Goal: Transaction & Acquisition: Purchase product/service

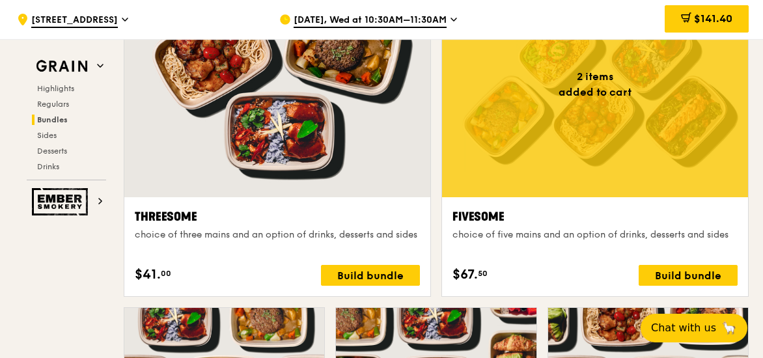
scroll to position [2332, 0]
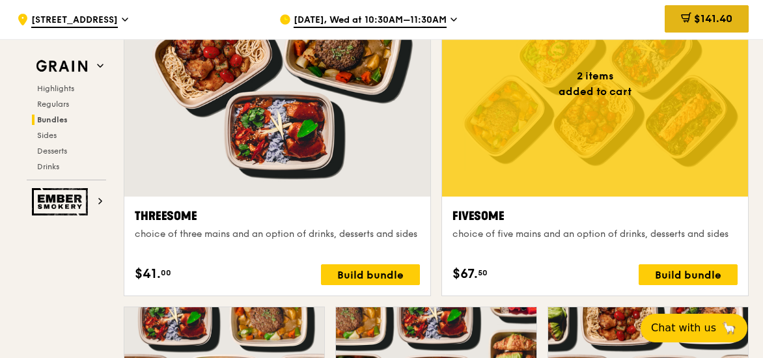
drag, startPoint x: 593, startPoint y: 219, endPoint x: 716, endPoint y: 16, distance: 236.8
click at [716, 16] on span "$141.40" at bounding box center [713, 18] width 38 height 12
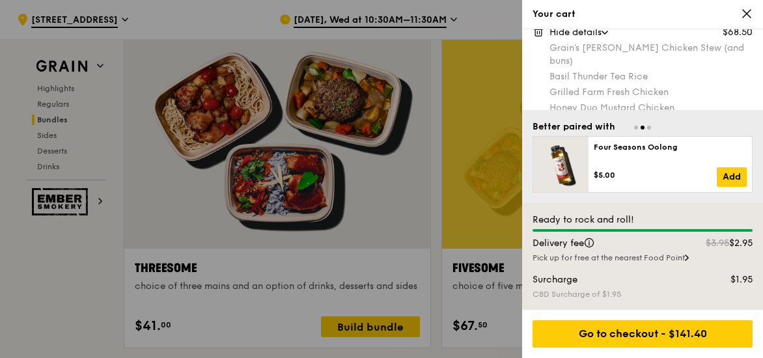
scroll to position [147, 0]
click at [487, 159] on div at bounding box center [381, 179] width 763 height 358
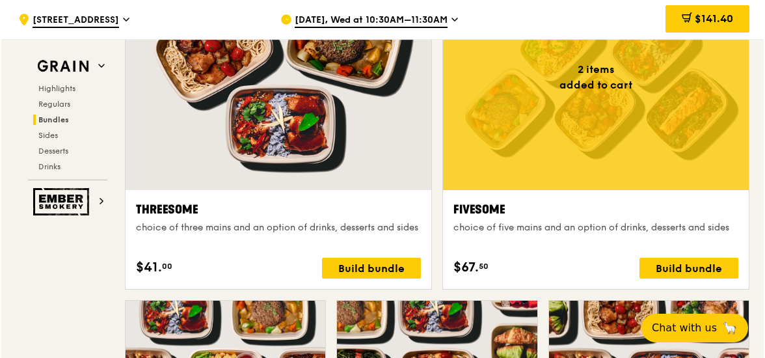
scroll to position [2339, 0]
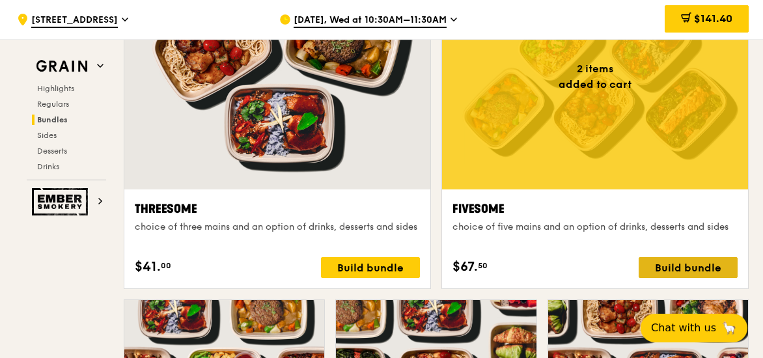
click at [682, 269] on div "Build bundle" at bounding box center [687, 267] width 99 height 21
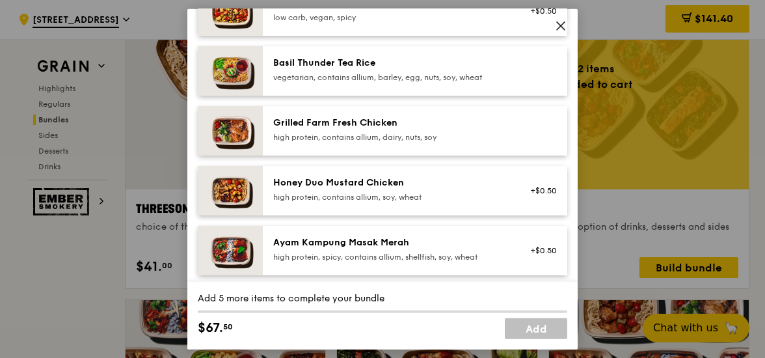
scroll to position [271, 0]
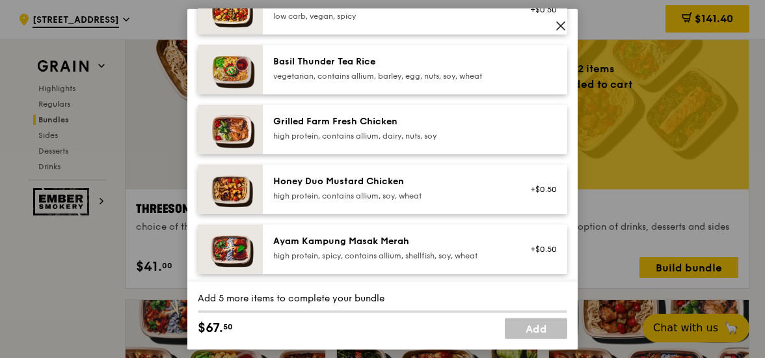
click at [435, 193] on div "high protein, contains allium, soy, wheat" at bounding box center [390, 196] width 234 height 10
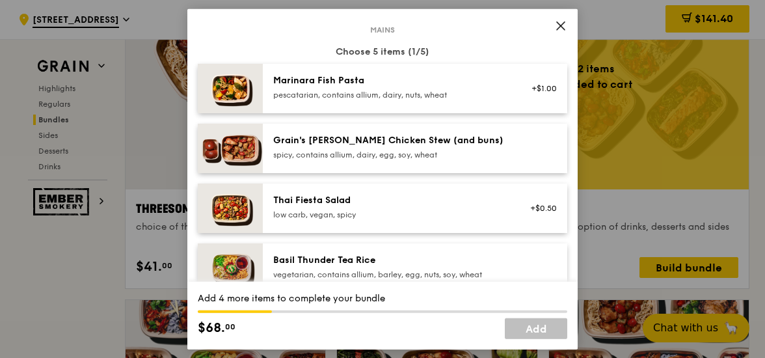
scroll to position [72, 0]
click at [456, 103] on div "Marinara Fish Pasta pescatarian, contains allium, dairy, nuts, wheat" at bounding box center [389, 89] width 249 height 29
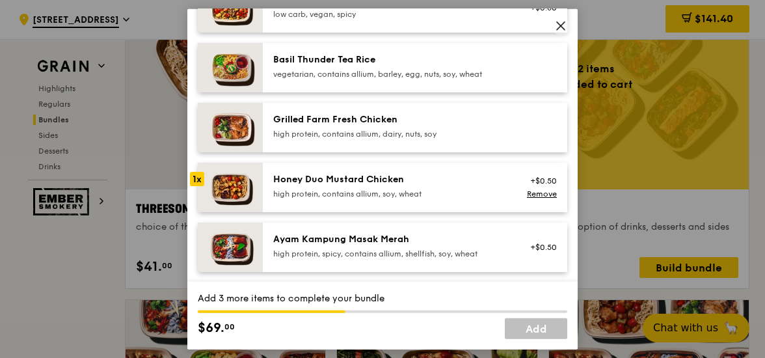
scroll to position [273, 0]
click at [409, 249] on div "high protein, spicy, contains allium, shellfish, soy, wheat" at bounding box center [390, 253] width 234 height 10
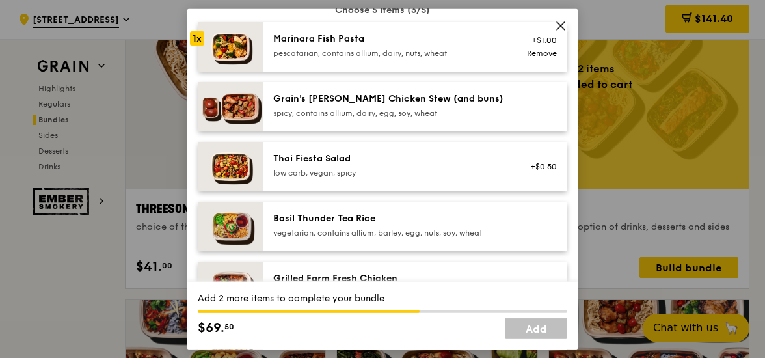
scroll to position [112, 0]
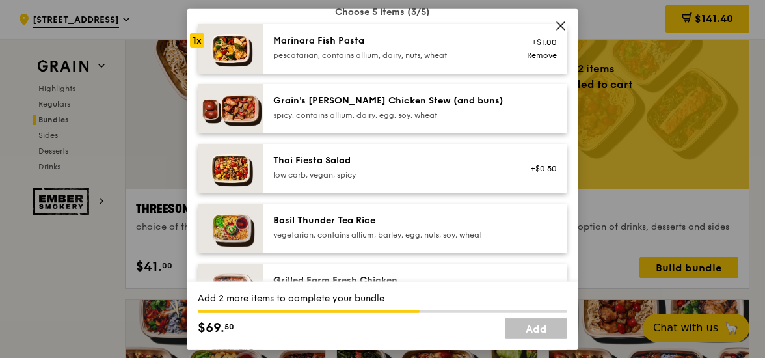
click at [455, 58] on div "pescatarian, contains allium, dairy, nuts, wheat" at bounding box center [390, 55] width 234 height 10
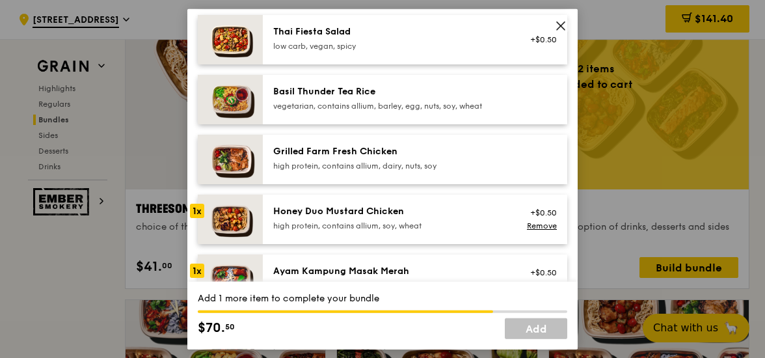
scroll to position [260, 0]
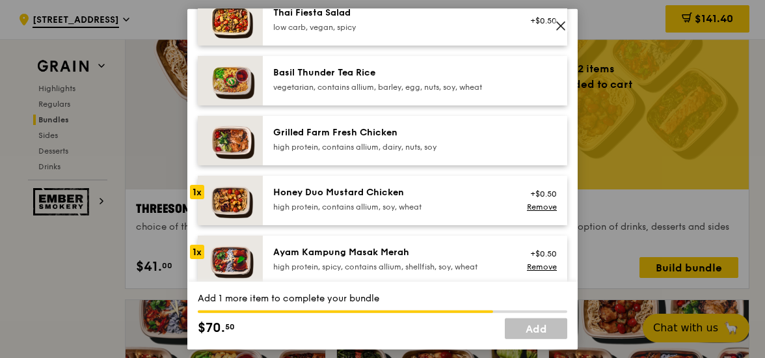
click at [439, 87] on div "vegetarian, contains allium, barley, egg, nuts, soy, wheat" at bounding box center [390, 87] width 234 height 10
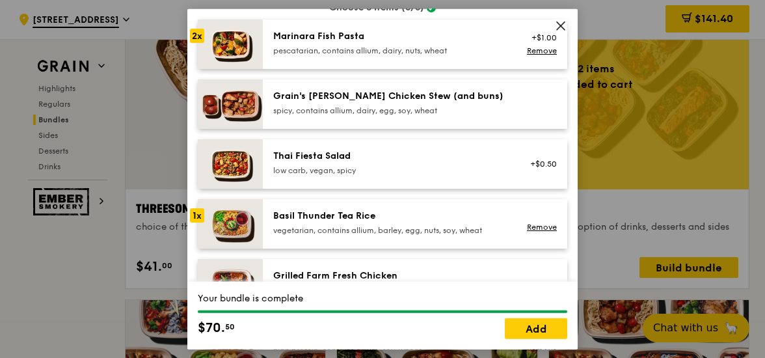
scroll to position [116, 0]
click at [541, 321] on link "Add" at bounding box center [536, 328] width 62 height 21
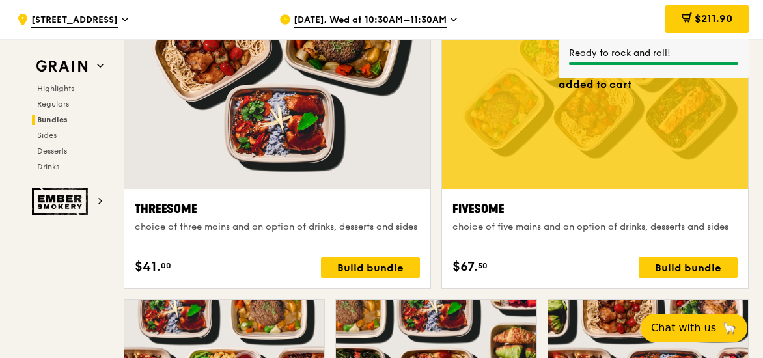
click at [476, 200] on div "Fivesome" at bounding box center [594, 209] width 285 height 18
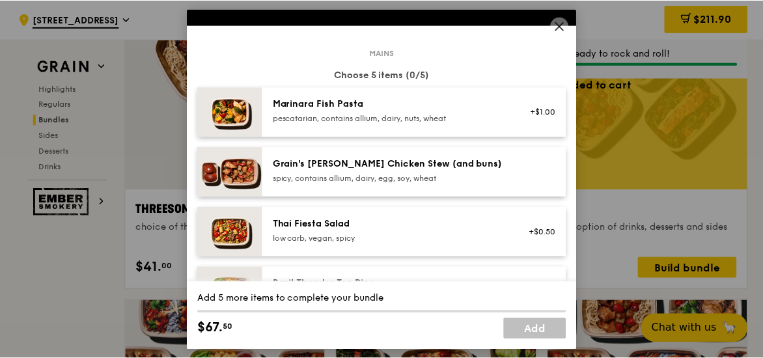
scroll to position [0, 0]
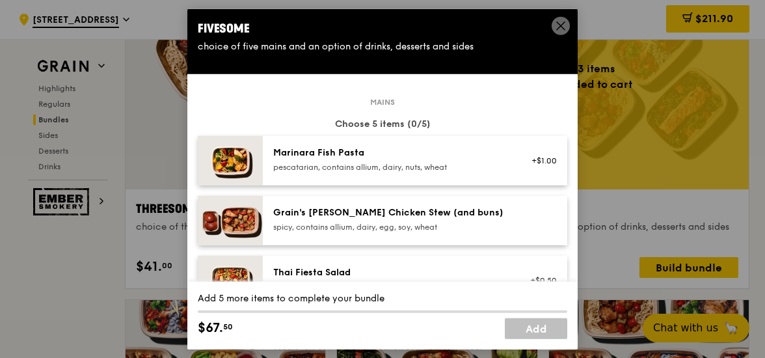
click at [558, 26] on icon at bounding box center [561, 26] width 12 height 12
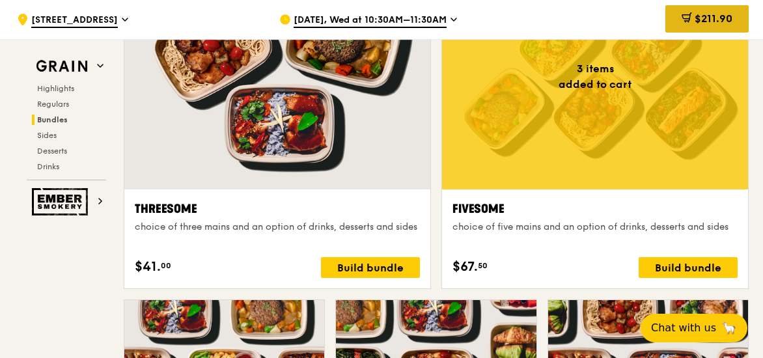
click at [718, 15] on span "$211.90" at bounding box center [713, 18] width 38 height 12
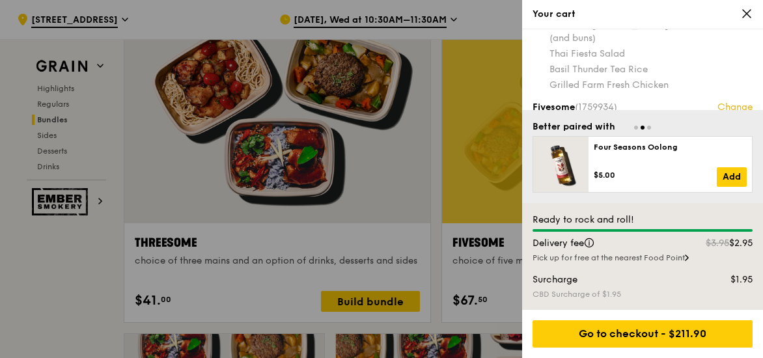
scroll to position [186, 0]
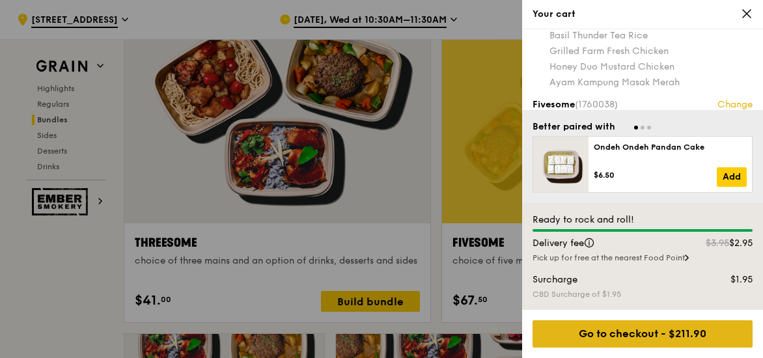
drag, startPoint x: 616, startPoint y: 323, endPoint x: 568, endPoint y: 336, distance: 49.4
click at [568, 336] on div "Go to checkout - $211.90" at bounding box center [642, 333] width 220 height 27
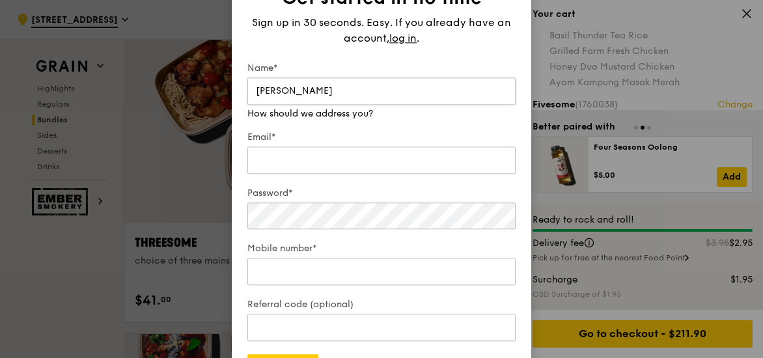
type input "[PERSON_NAME]"
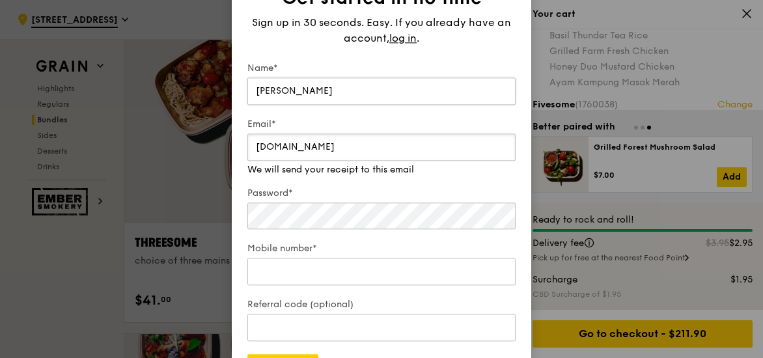
type input "[DOMAIN_NAME][EMAIL_ADDRESS][DOMAIN_NAME]"
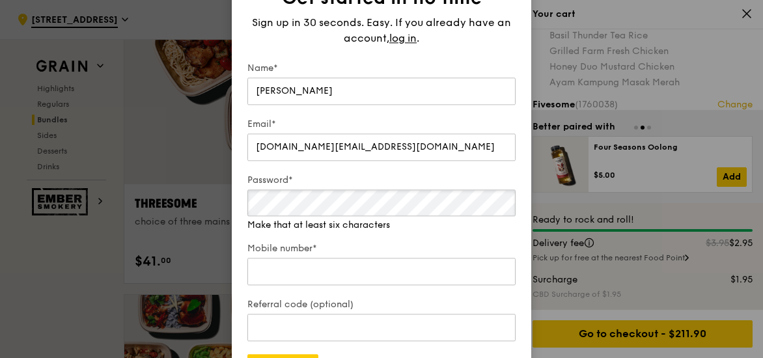
scroll to position [2345, 0]
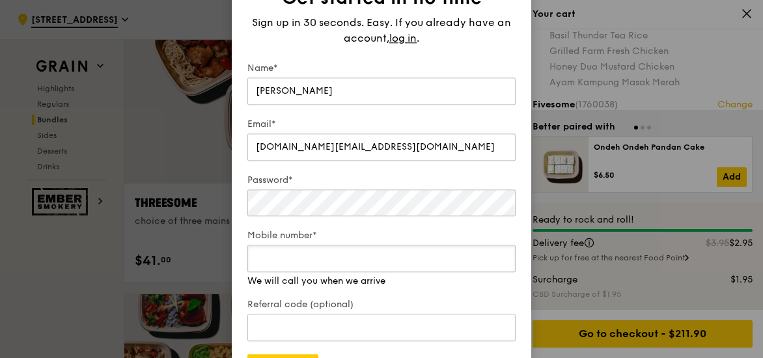
type input "0"
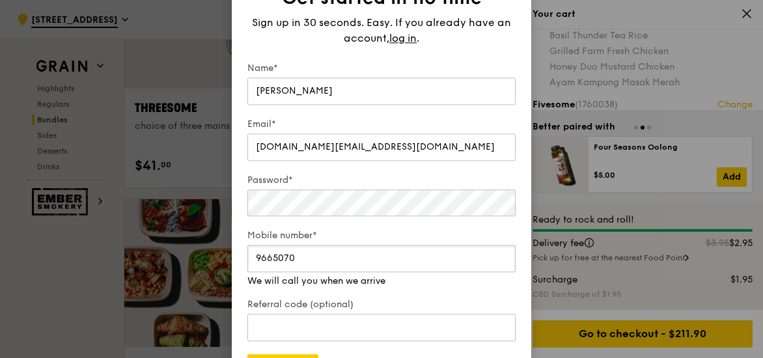
scroll to position [2441, 0]
type input "9665070"
click at [390, 303] on label "Referral code (optional)" at bounding box center [381, 305] width 268 height 13
click at [390, 314] on input "Referral code (optional)" at bounding box center [381, 327] width 268 height 27
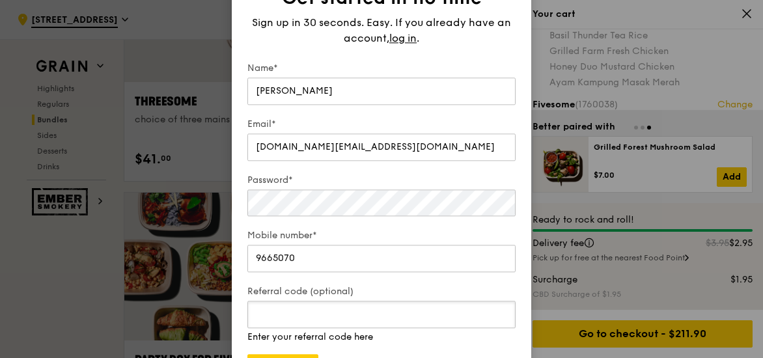
scroll to position [2444, 0]
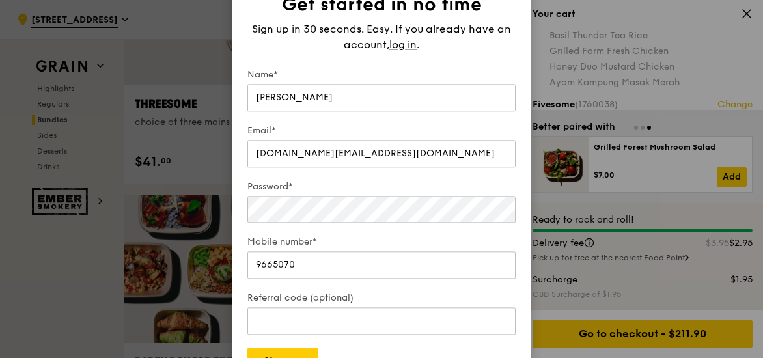
click at [375, 349] on form "Name* [PERSON_NAME] Email* [DOMAIN_NAME][EMAIL_ADDRESS][DOMAIN_NAME] Password* …" at bounding box center [381, 221] width 268 height 306
click at [311, 350] on button "Sign up" at bounding box center [282, 361] width 71 height 27
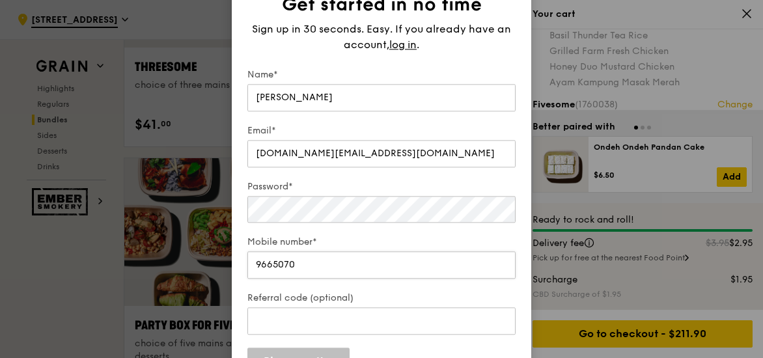
scroll to position [2482, 0]
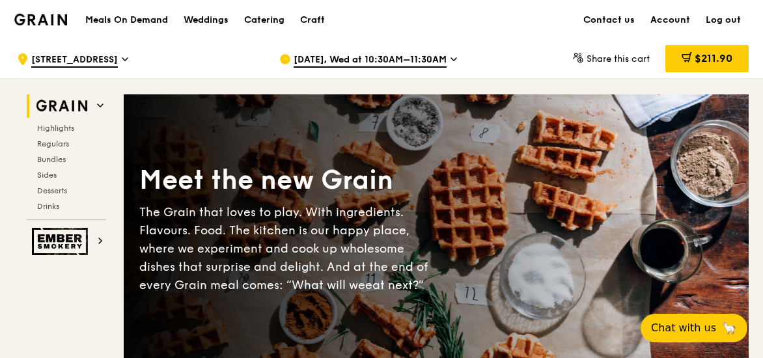
click at [416, 64] on span "[DATE], Wed at 10:30AM–11:30AM" at bounding box center [369, 60] width 153 height 14
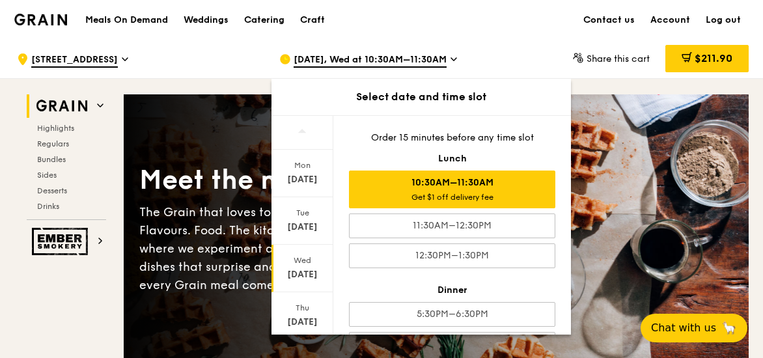
click at [508, 49] on div "[DATE], Wed at 10:30AM–11:30AM" at bounding box center [399, 59] width 241 height 39
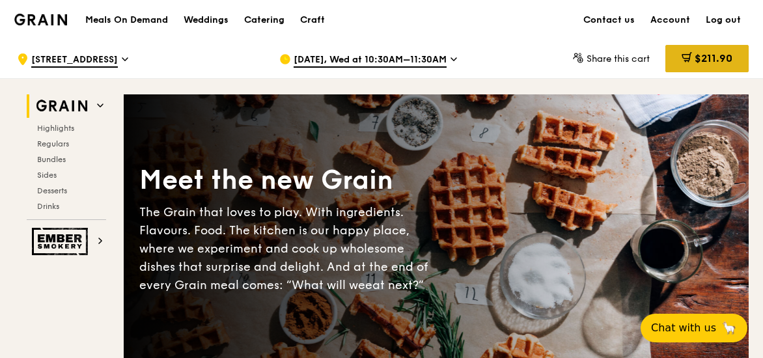
click at [709, 64] on span "$211.90" at bounding box center [713, 58] width 38 height 12
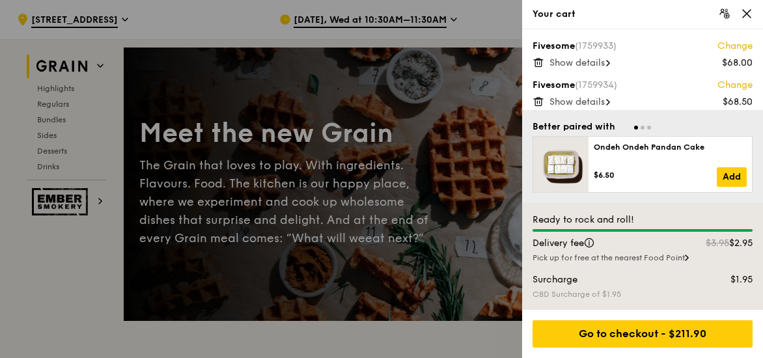
scroll to position [47, 0]
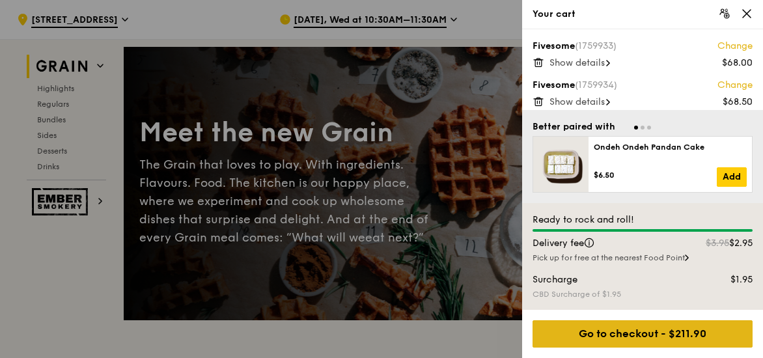
click at [634, 336] on div "Go to checkout - $211.90" at bounding box center [642, 333] width 220 height 27
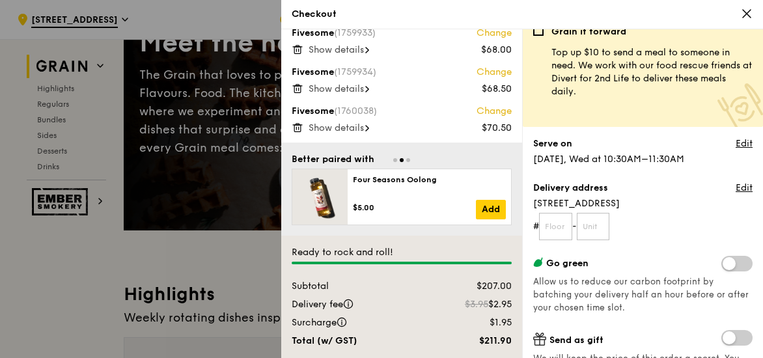
scroll to position [15, 0]
click at [549, 228] on input "text" at bounding box center [555, 225] width 33 height 27
type input "28"
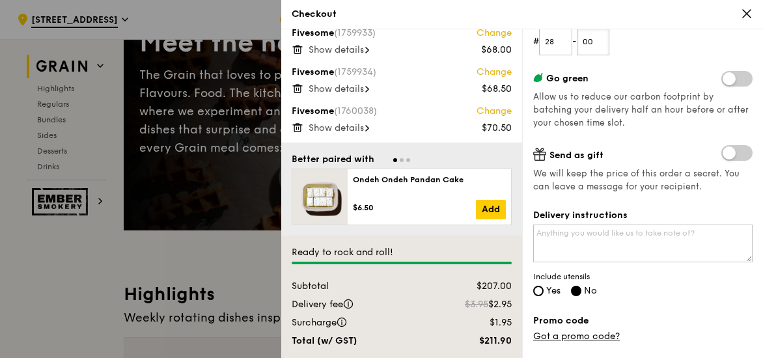
scroll to position [200, 0]
type input "00"
click at [591, 248] on textarea "Delivery instructions" at bounding box center [642, 242] width 219 height 38
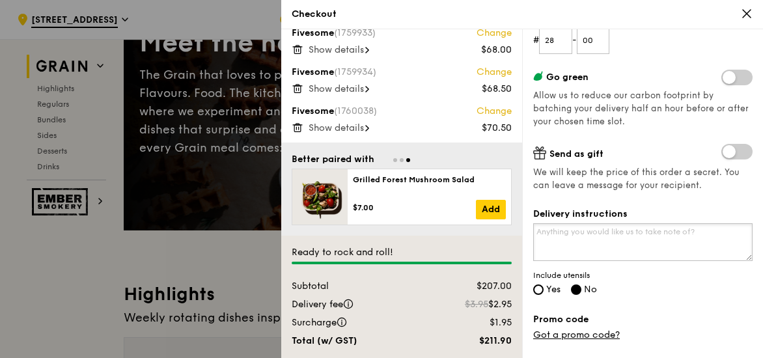
click at [561, 239] on textarea "Delivery instructions" at bounding box center [642, 242] width 219 height 38
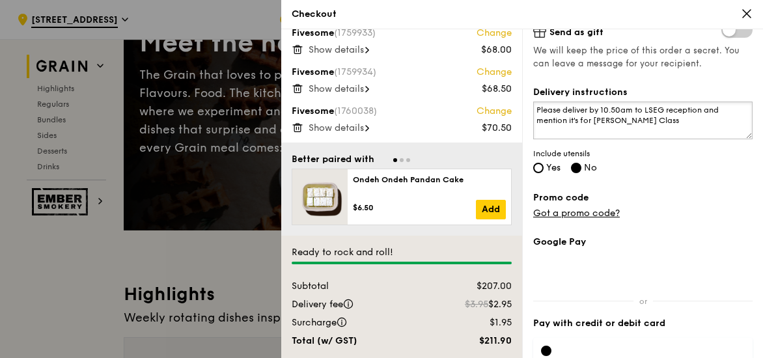
scroll to position [323, 0]
type textarea "Please deliver by 10.50am to LSEG reception and mention it's for Iris Hu's Class"
click at [538, 162] on input "Yes" at bounding box center [538, 167] width 10 height 10
radio input "true"
radio input "false"
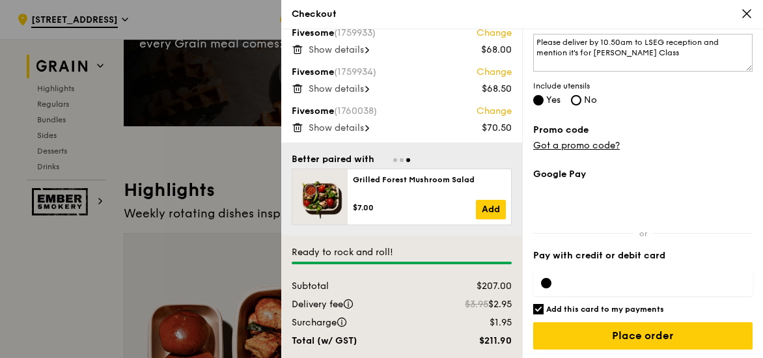
scroll to position [244, 0]
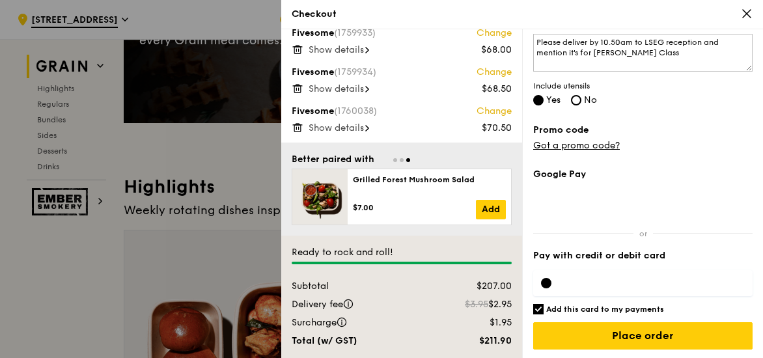
click at [547, 284] on div at bounding box center [546, 283] width 10 height 10
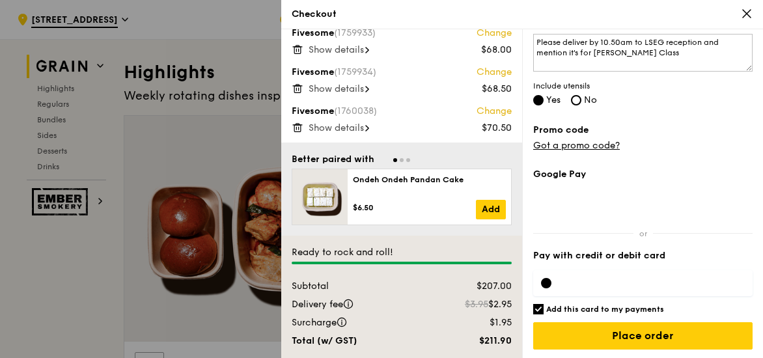
scroll to position [357, 0]
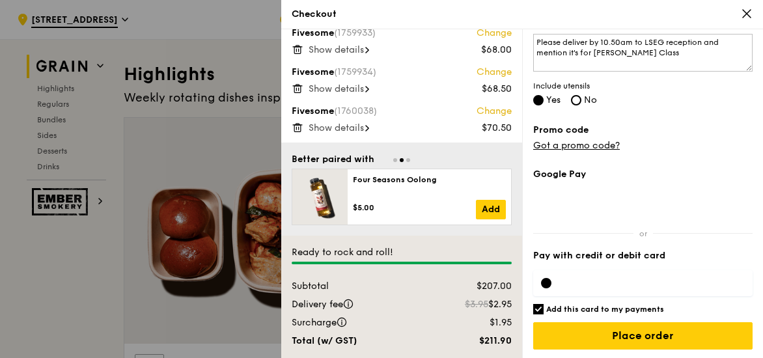
click at [543, 308] on input "Add this card to my payments" at bounding box center [538, 309] width 10 height 10
checkbox input "false"
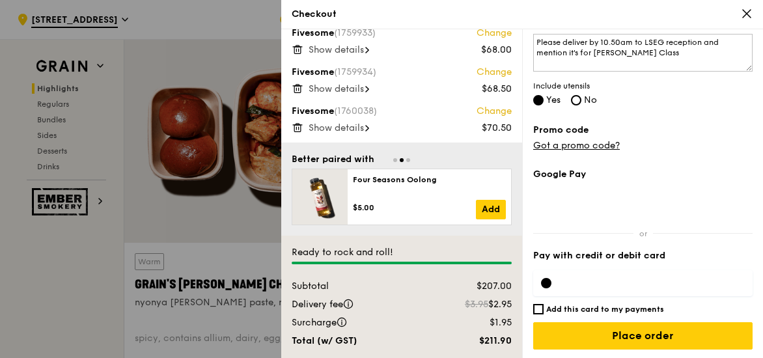
scroll to position [457, 0]
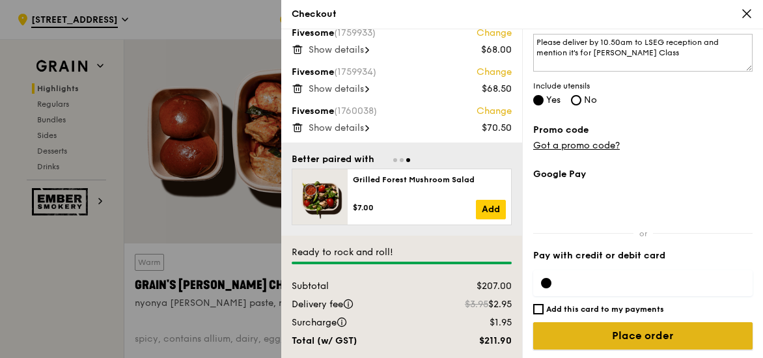
drag, startPoint x: 564, startPoint y: 338, endPoint x: 548, endPoint y: 339, distance: 16.3
drag, startPoint x: 548, startPoint y: 339, endPoint x: 625, endPoint y: 342, distance: 76.8
click at [625, 342] on input "Place order" at bounding box center [642, 335] width 219 height 27
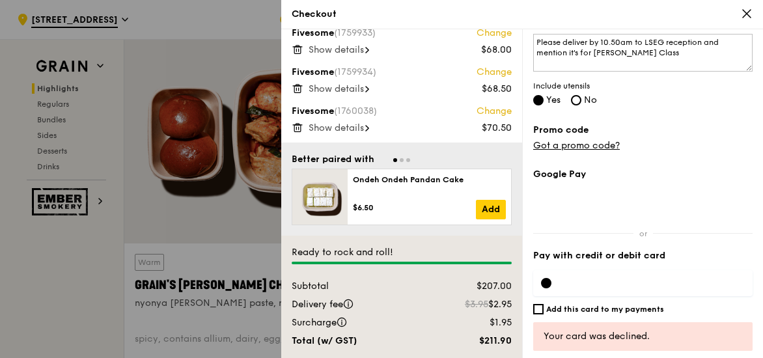
scroll to position [426, 0]
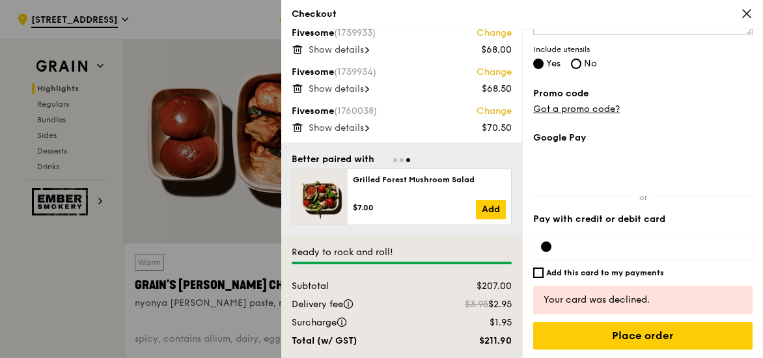
click at [576, 235] on div at bounding box center [642, 247] width 219 height 26
click at [695, 277] on div "Google Pay Pay with credit or debit card Add this card to my payments Ready to …" at bounding box center [642, 245] width 219 height 228
click at [642, 260] on div at bounding box center [642, 247] width 219 height 42
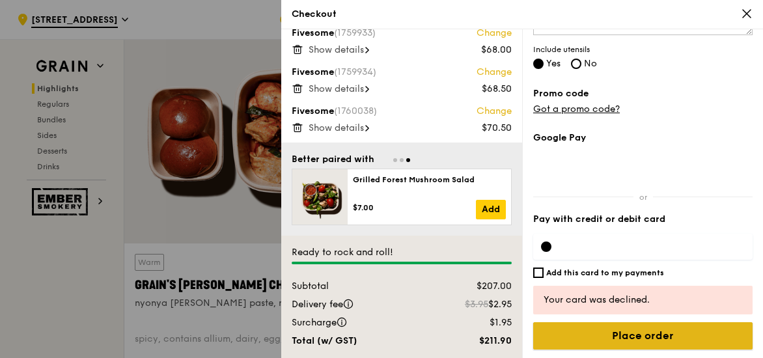
click at [621, 340] on input "Place order" at bounding box center [642, 335] width 219 height 27
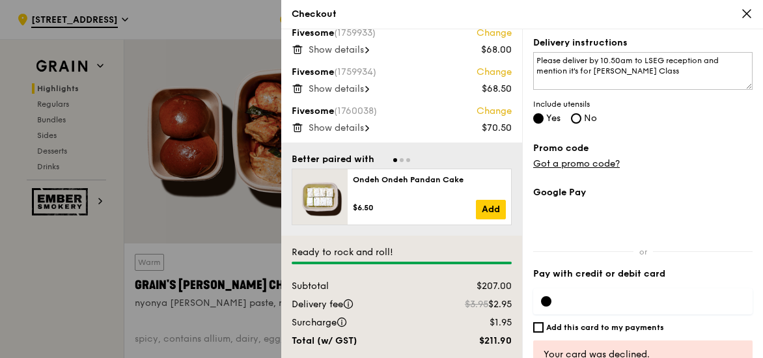
scroll to position [424, 0]
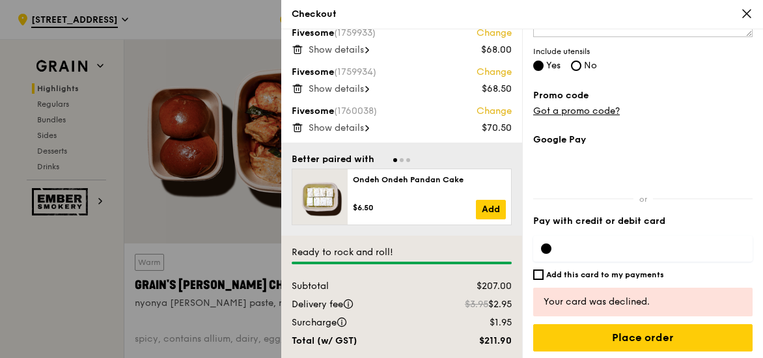
click at [580, 252] on iframe at bounding box center [653, 248] width 183 height 10
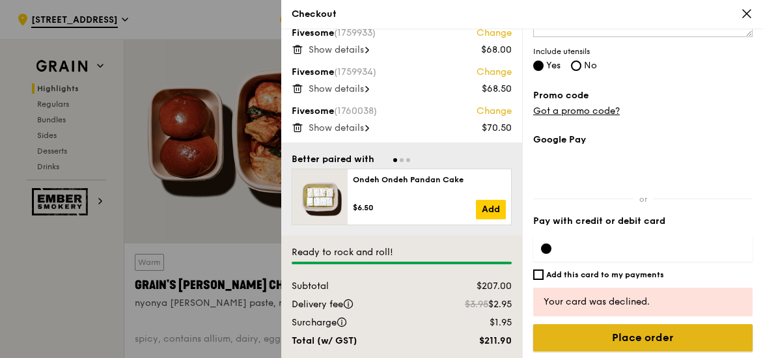
click at [653, 344] on input "Place order" at bounding box center [642, 337] width 219 height 27
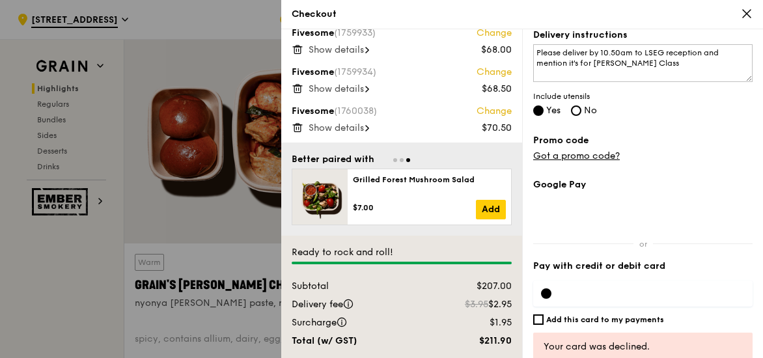
scroll to position [426, 0]
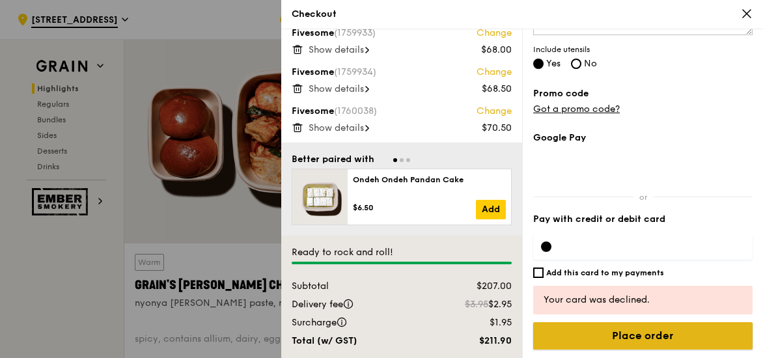
click at [586, 325] on input "Place order" at bounding box center [642, 335] width 219 height 27
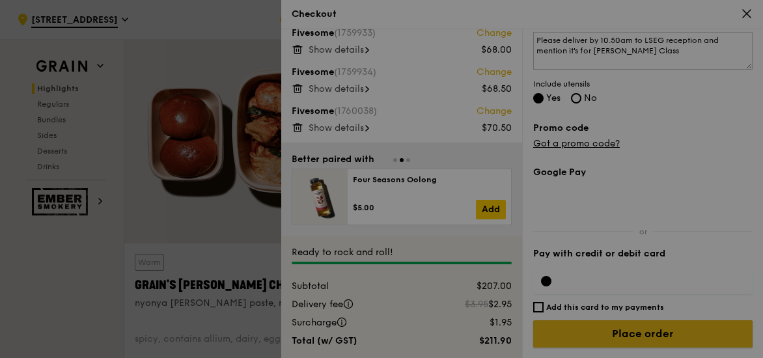
scroll to position [390, 0]
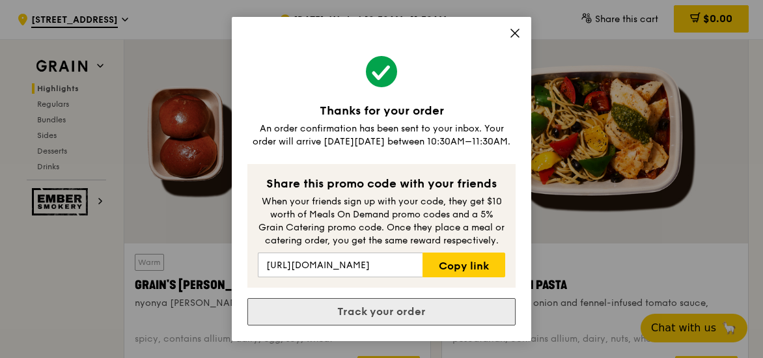
click at [359, 312] on link "Track your order" at bounding box center [381, 311] width 268 height 27
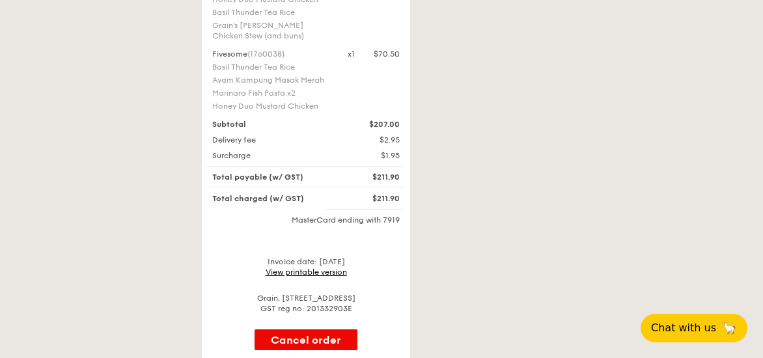
scroll to position [388, 0]
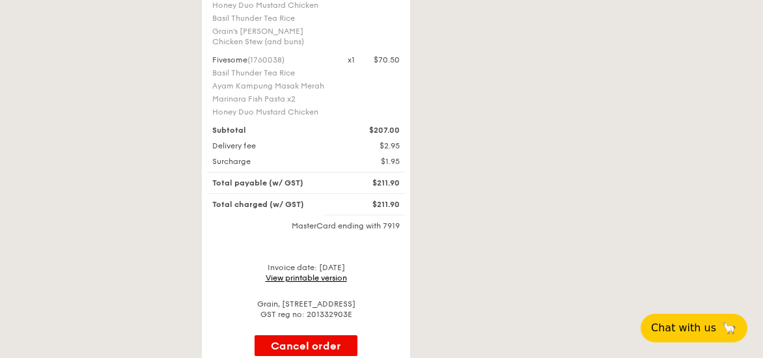
click at [303, 278] on link "View printable version" at bounding box center [305, 277] width 81 height 9
